Goal: Task Accomplishment & Management: Complete application form

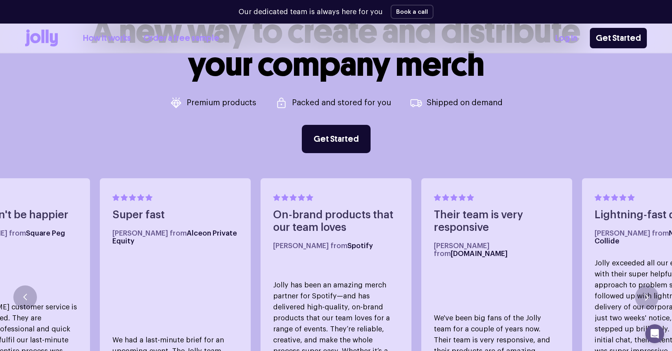
scroll to position [371, 0]
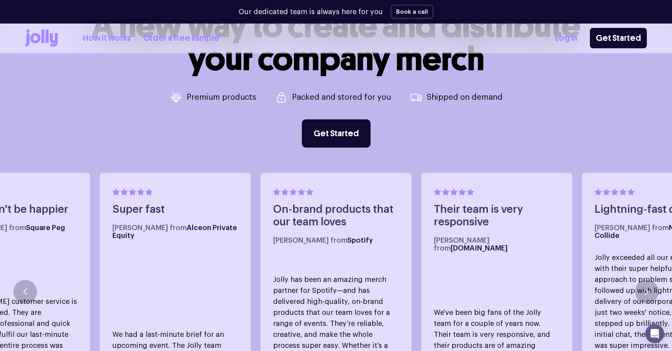
click at [97, 38] on link "How it works" at bounding box center [107, 38] width 48 height 13
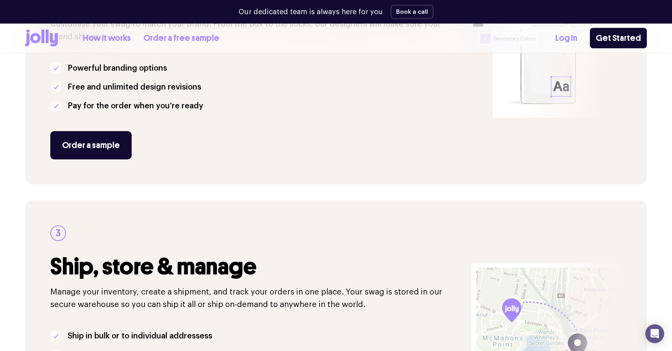
scroll to position [512, 0]
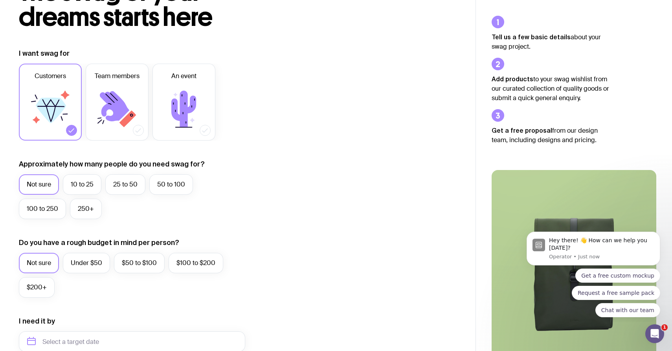
scroll to position [91, 0]
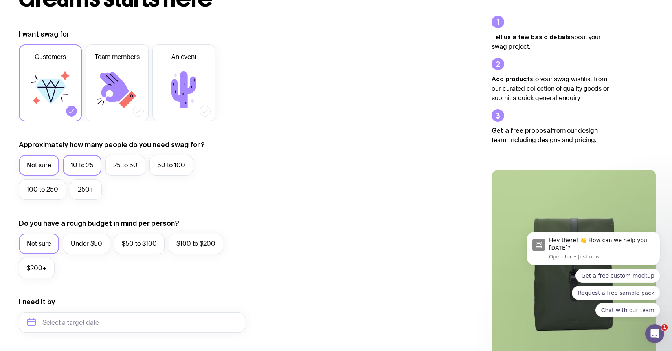
click at [88, 165] on label "10 to 25" at bounding box center [82, 165] width 39 height 20
click at [0, 0] on input "10 to 25" at bounding box center [0, 0] width 0 height 0
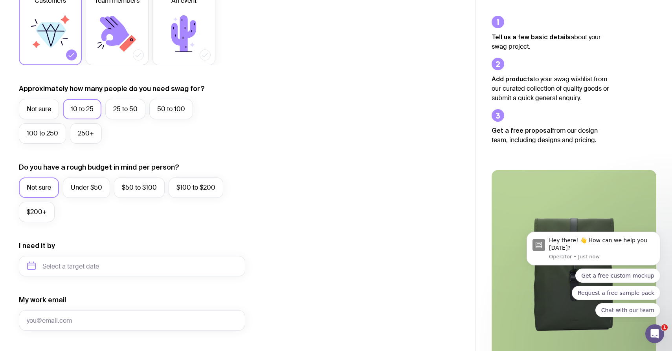
scroll to position [147, 0]
click at [87, 190] on label "Under $50" at bounding box center [86, 188] width 47 height 20
click at [0, 0] on input "Under $50" at bounding box center [0, 0] width 0 height 0
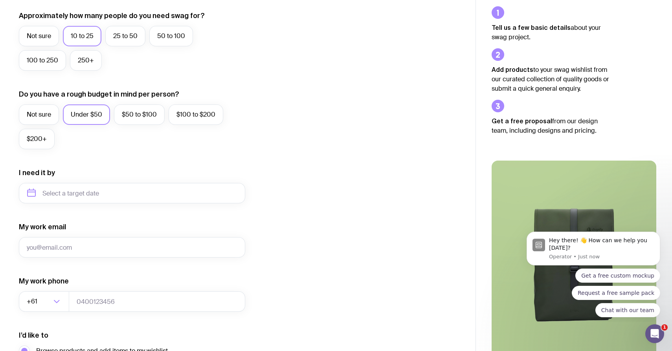
scroll to position [228, 0]
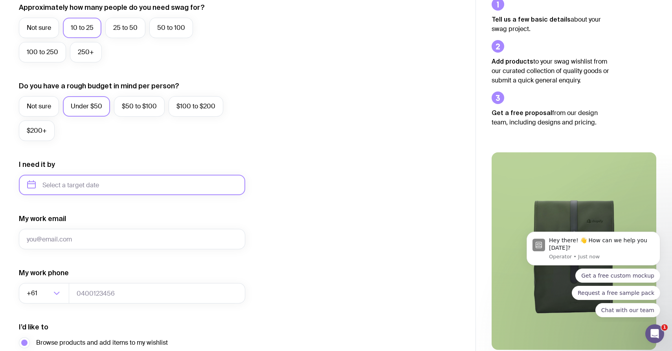
click at [140, 186] on input "text" at bounding box center [132, 185] width 226 height 20
click at [66, 284] on button "Nov" at bounding box center [69, 282] width 29 height 16
type input "[DATE]"
click at [320, 222] on div "I want swag for Customers Team members An event Approximately how many people d…" at bounding box center [238, 148] width 438 height 513
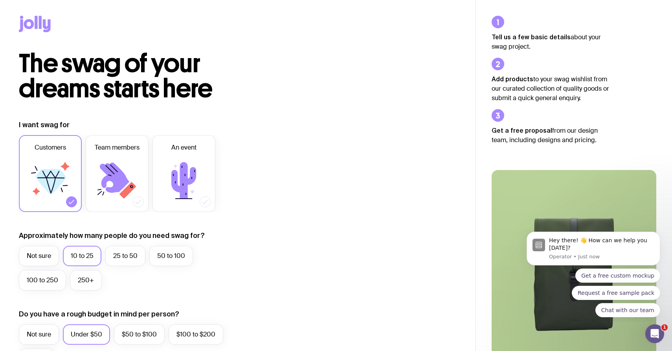
scroll to position [0, 0]
